Goal: Task Accomplishment & Management: Use online tool/utility

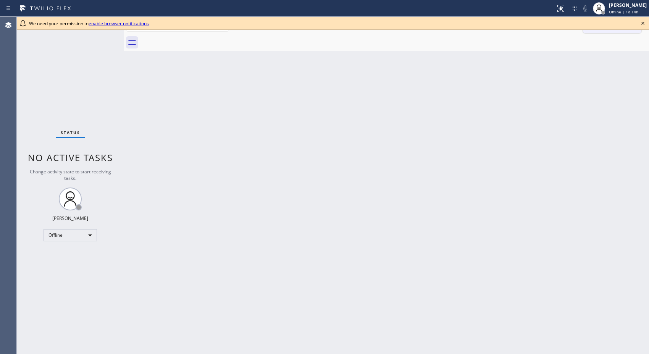
click at [642, 24] on icon at bounding box center [642, 23] width 9 height 9
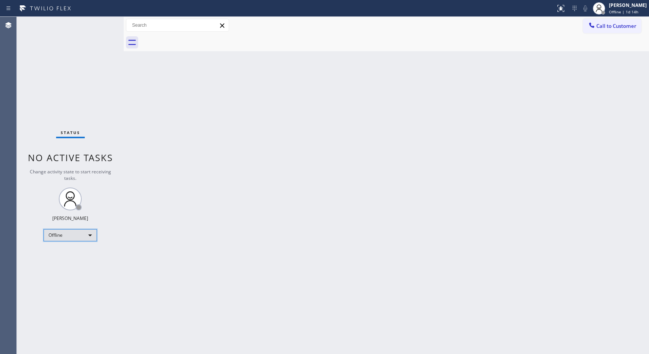
click at [85, 236] on div "Offline" at bounding box center [69, 235] width 53 height 12
click at [77, 265] on li "Unavailable" at bounding box center [70, 264] width 52 height 9
click at [641, 154] on div "Back to Dashboard Change Sender ID Customers Technicians Select a contact Outbo…" at bounding box center [386, 185] width 525 height 337
click at [556, 104] on div "Back to Dashboard Change Sender ID Customers Technicians Select a contact Outbo…" at bounding box center [386, 185] width 525 height 337
